Goal: Task Accomplishment & Management: Manage account settings

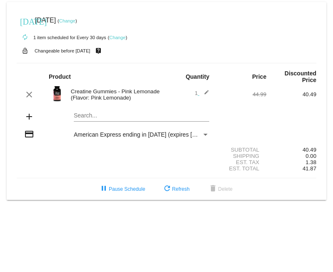
click at [28, 117] on mat-icon "add" at bounding box center [29, 117] width 10 height 10
click at [96, 119] on mat-card "today Oct 12 2025 ( Change ) autorenew 1 item scheduled for Every 30 days ( Cha…" at bounding box center [166, 101] width 319 height 198
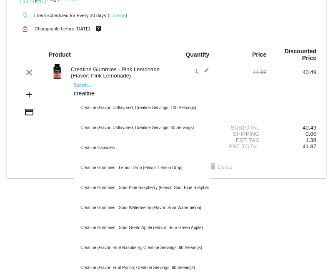
scroll to position [25, 0]
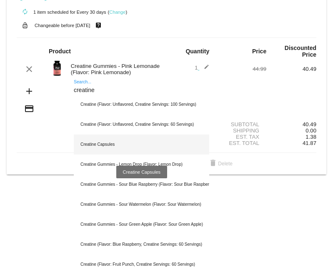
type input "creatine"
click at [109, 148] on div "Creatine Capsules" at bounding box center [141, 144] width 135 height 20
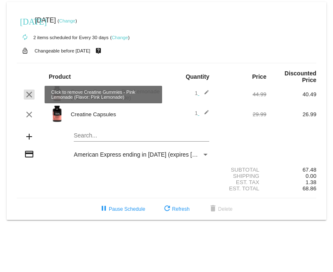
click at [25, 93] on mat-icon "clear" at bounding box center [29, 95] width 10 height 10
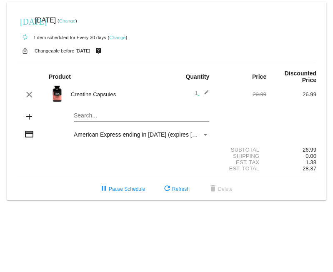
click at [75, 20] on link "Change" at bounding box center [67, 20] width 16 height 5
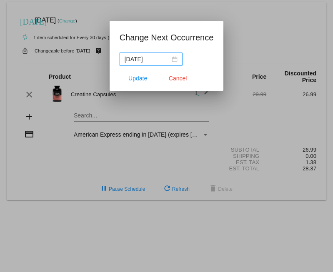
click at [169, 60] on div "2025-10-11" at bounding box center [150, 59] width 53 height 9
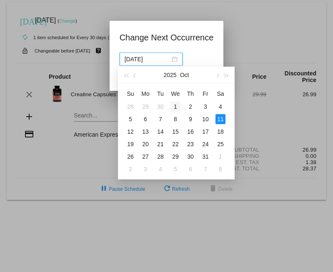
click at [175, 106] on div "1" at bounding box center [175, 107] width 10 height 10
type input "2025-10-01"
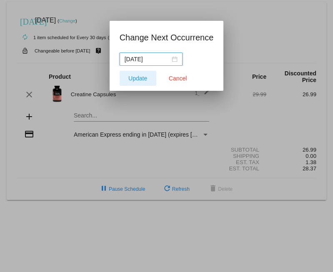
click at [132, 77] on span "Update" at bounding box center [137, 78] width 19 height 7
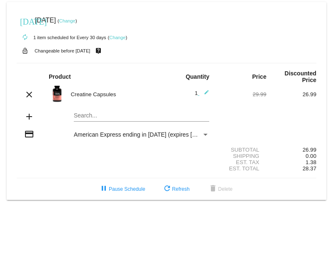
click at [206, 136] on div "Payment Method" at bounding box center [205, 135] width 4 height 2
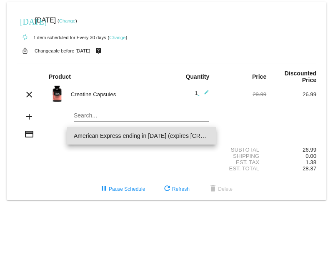
click at [268, 134] on div at bounding box center [166, 136] width 333 height 272
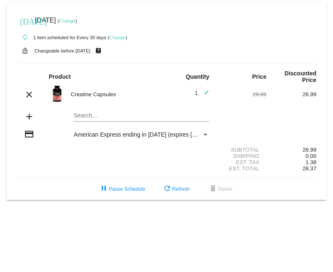
click at [75, 21] on link "Change" at bounding box center [67, 20] width 16 height 5
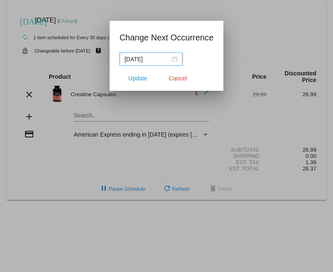
click at [154, 59] on input "2025-09-30" at bounding box center [146, 59] width 45 height 9
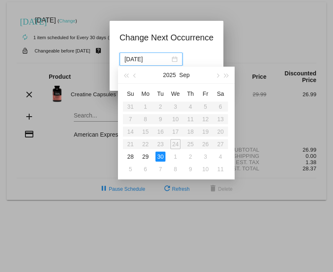
click at [269, 45] on div at bounding box center [166, 136] width 333 height 272
